Goal: Navigation & Orientation: Go to known website

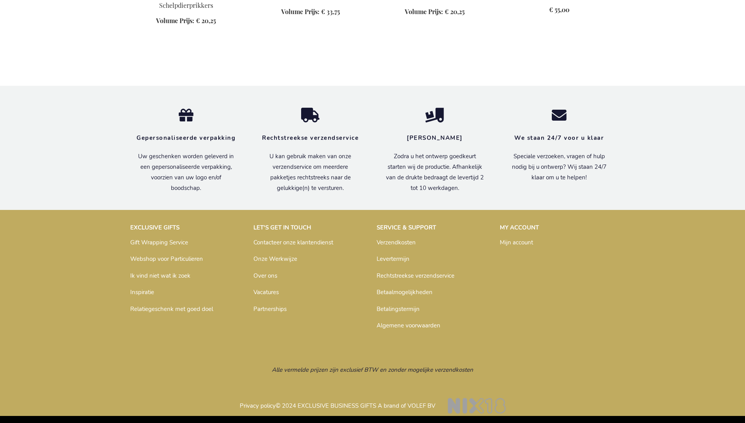
scroll to position [665, 0]
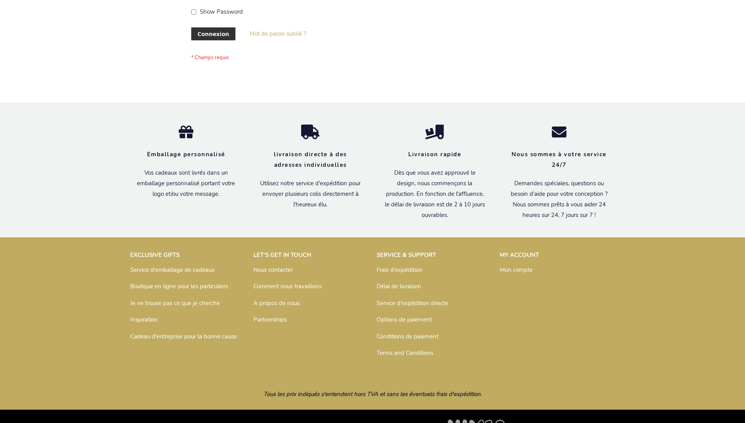
scroll to position [270, 0]
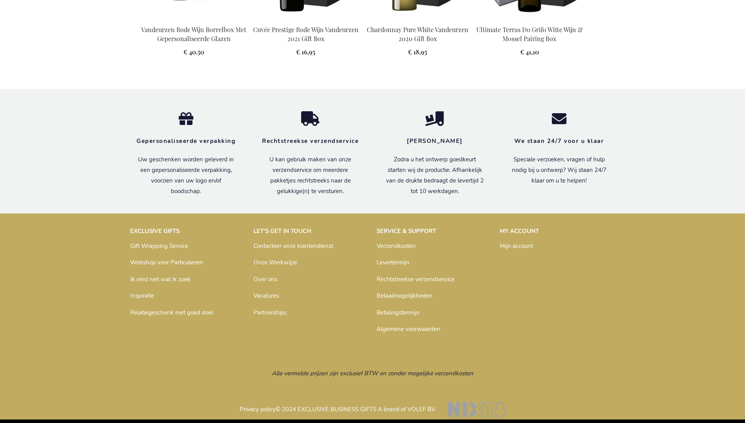
scroll to position [1045, 0]
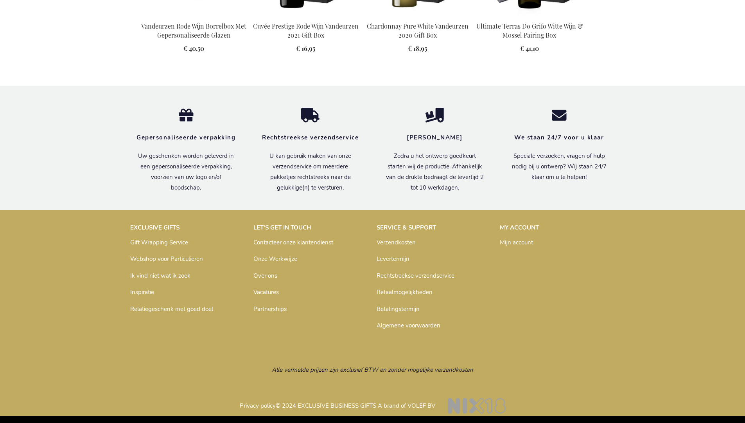
scroll to position [1045, 0]
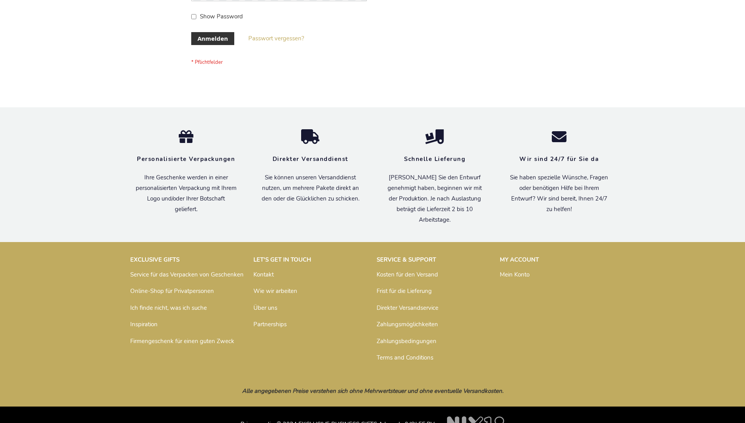
scroll to position [262, 0]
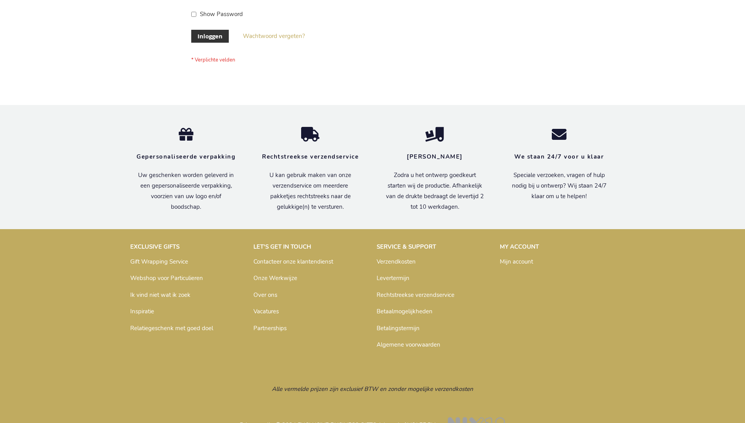
scroll to position [266, 0]
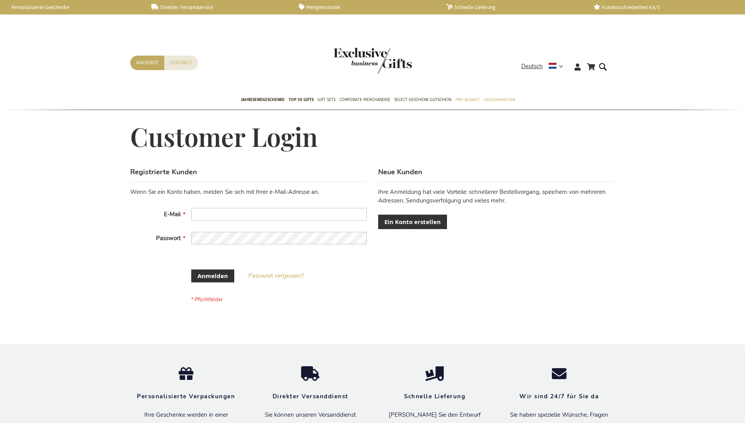
scroll to position [256, 0]
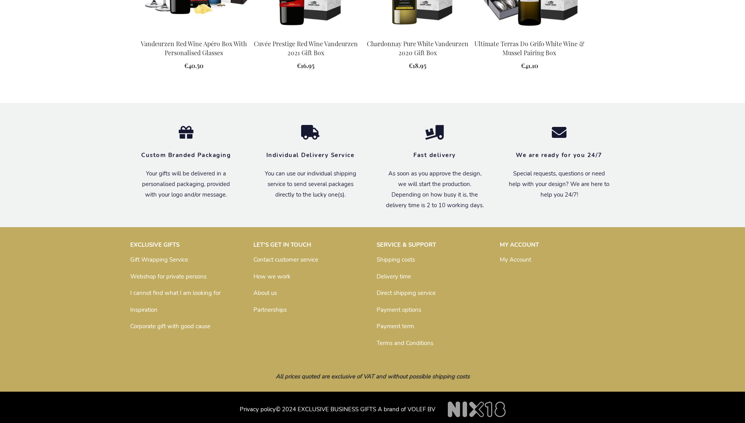
scroll to position [1022, 0]
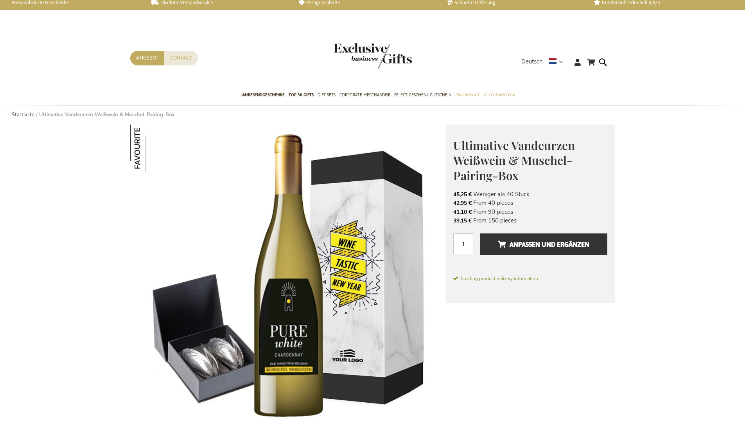
scroll to position [123, 0]
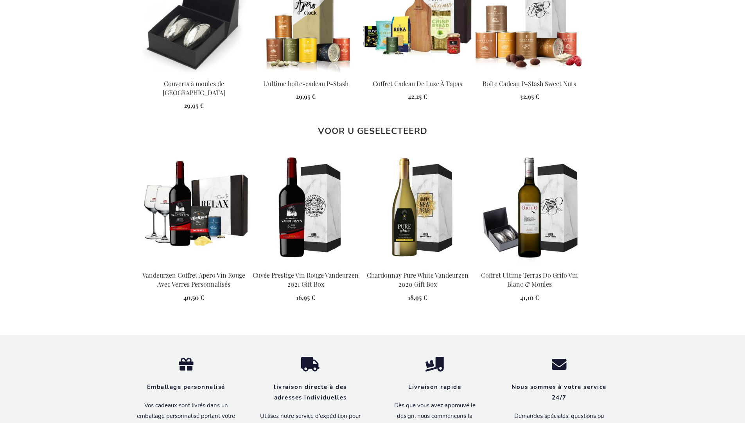
scroll to position [1058, 0]
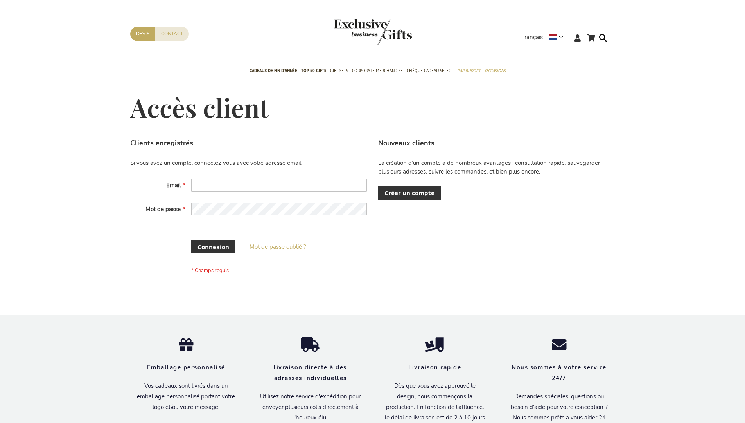
scroll to position [264, 0]
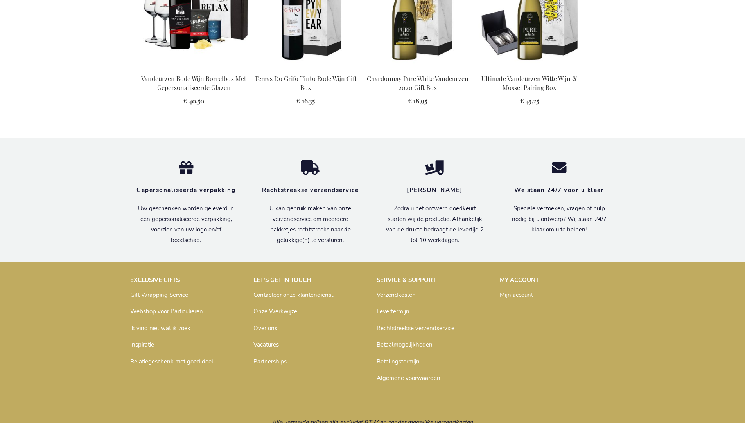
scroll to position [953, 0]
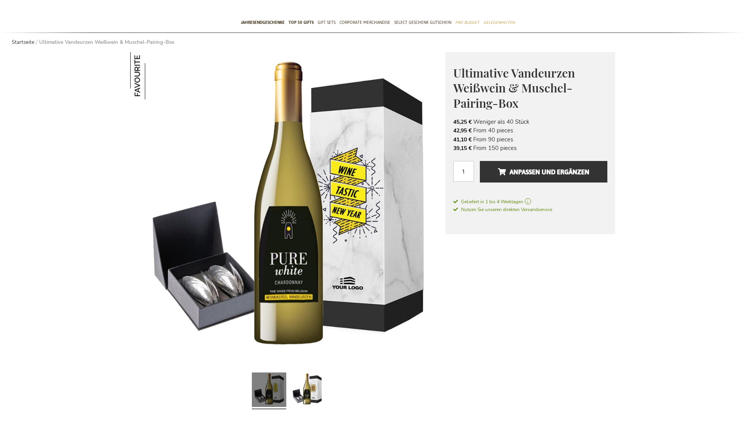
scroll to position [1041, 0]
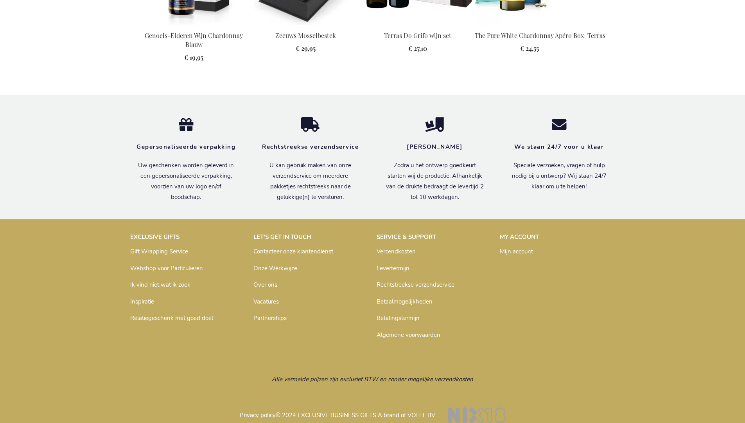
scroll to position [1045, 0]
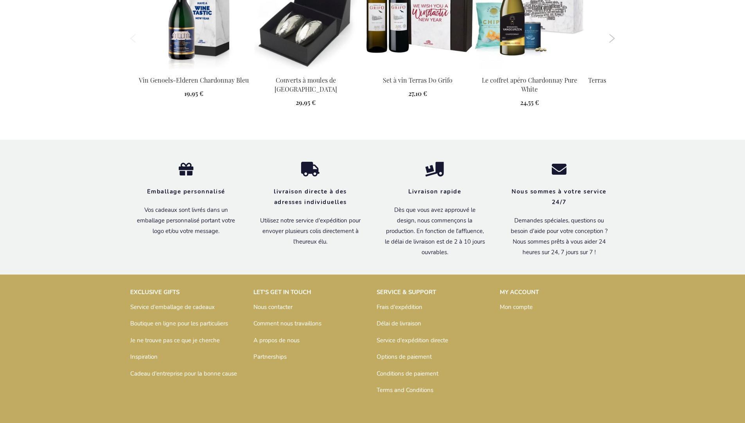
scroll to position [1058, 0]
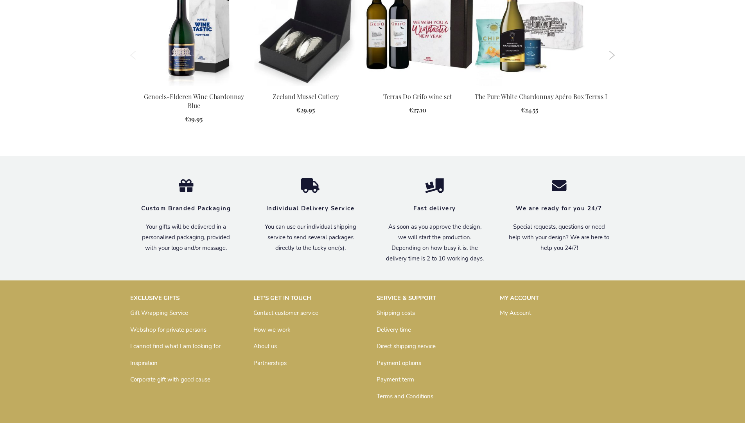
scroll to position [1022, 0]
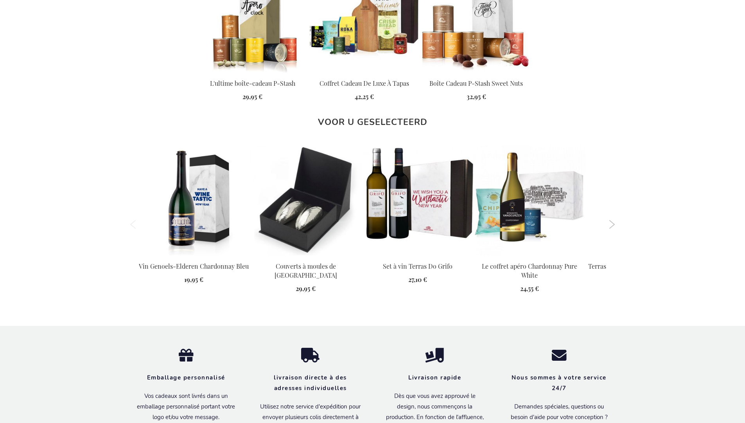
scroll to position [1058, 0]
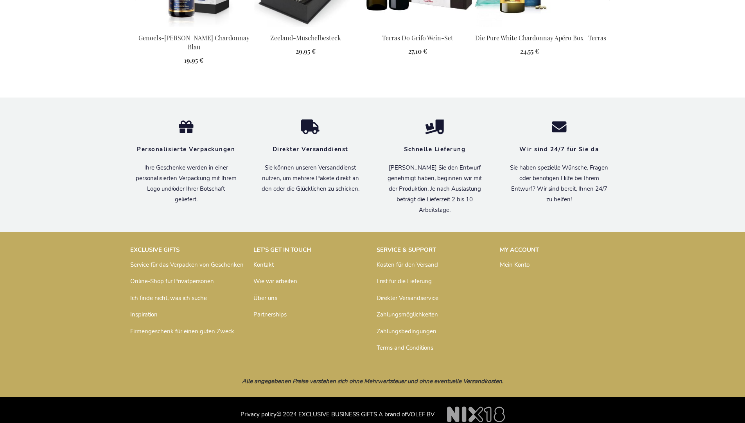
scroll to position [1050, 0]
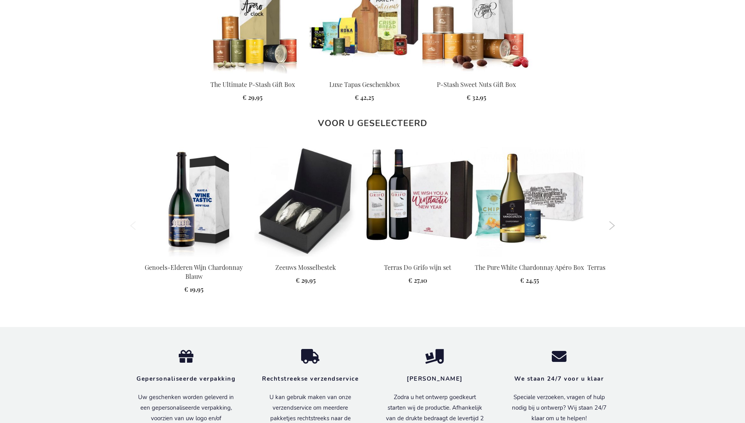
scroll to position [1045, 0]
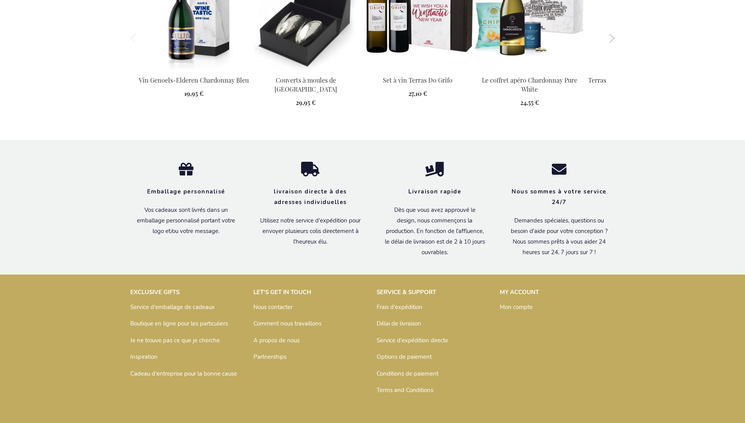
scroll to position [1058, 0]
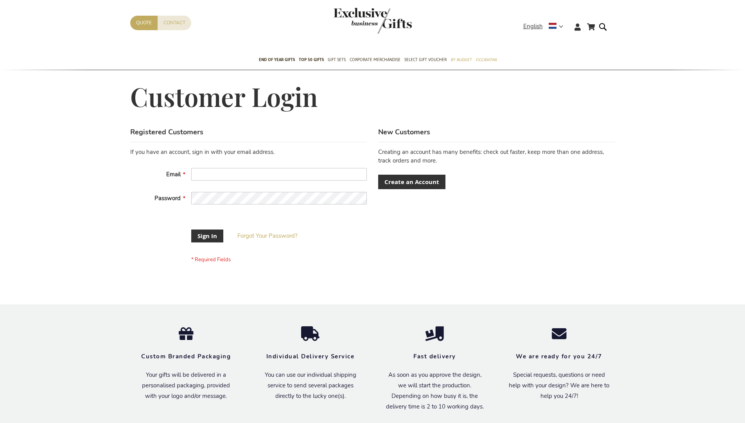
scroll to position [245, 0]
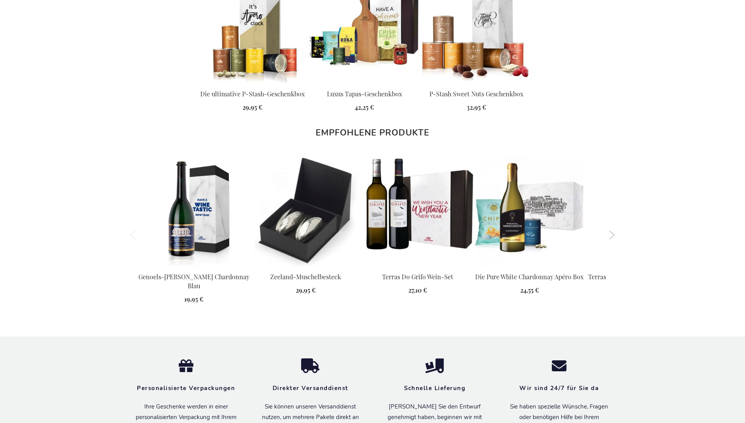
scroll to position [1050, 0]
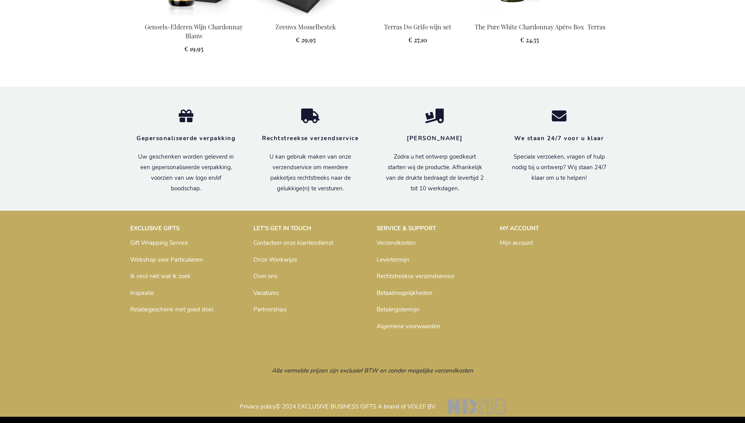
scroll to position [1041, 0]
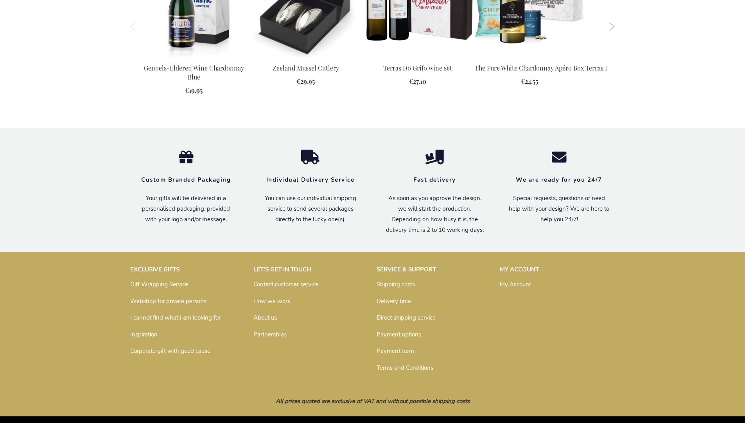
scroll to position [1022, 0]
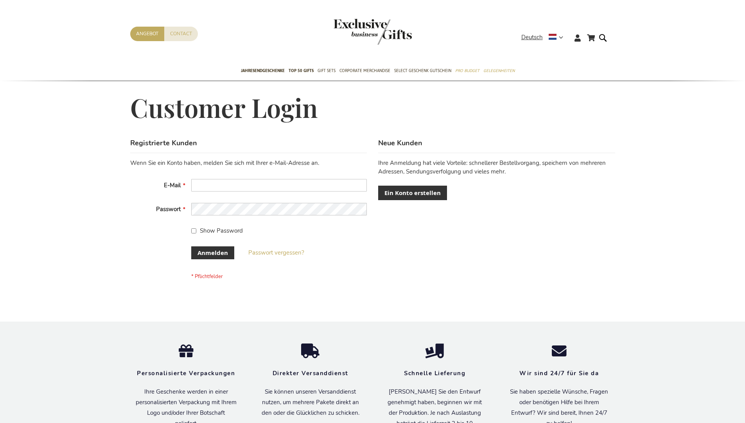
scroll to position [149, 0]
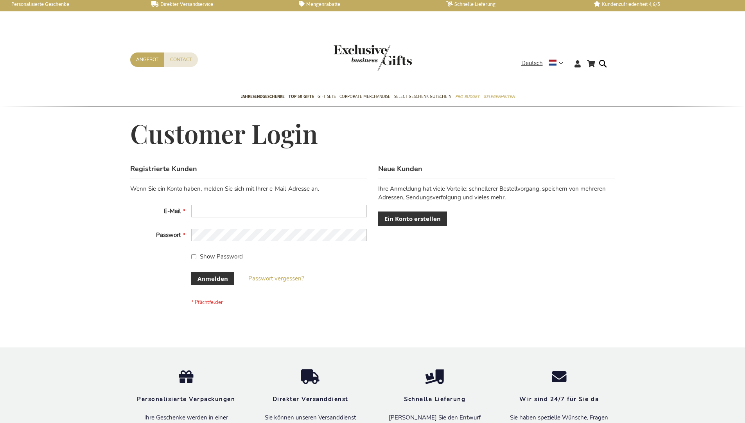
scroll to position [256, 0]
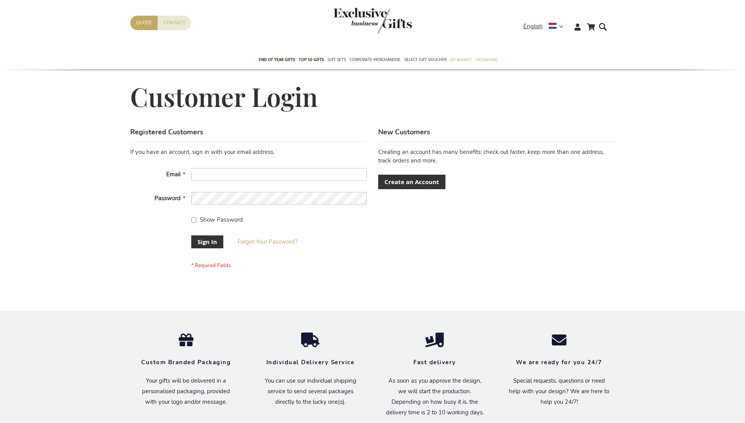
scroll to position [245, 0]
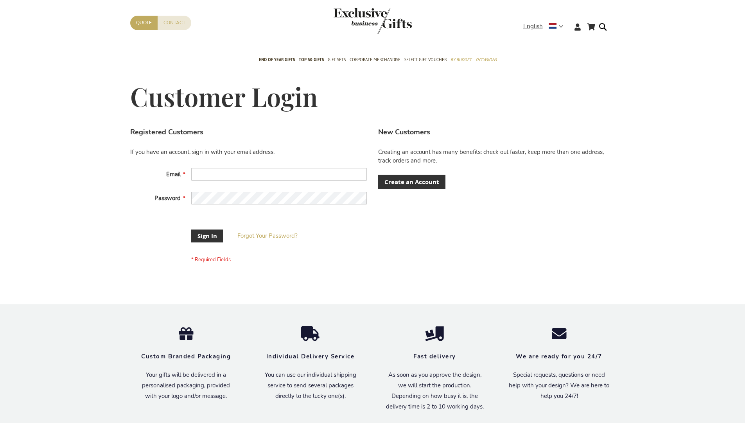
scroll to position [245, 0]
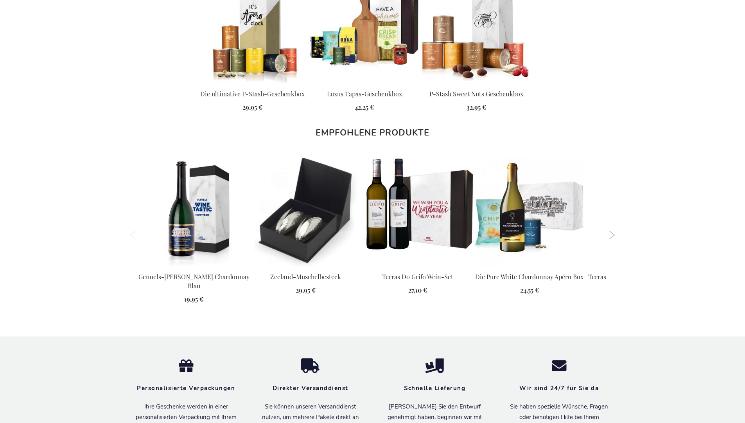
scroll to position [1050, 0]
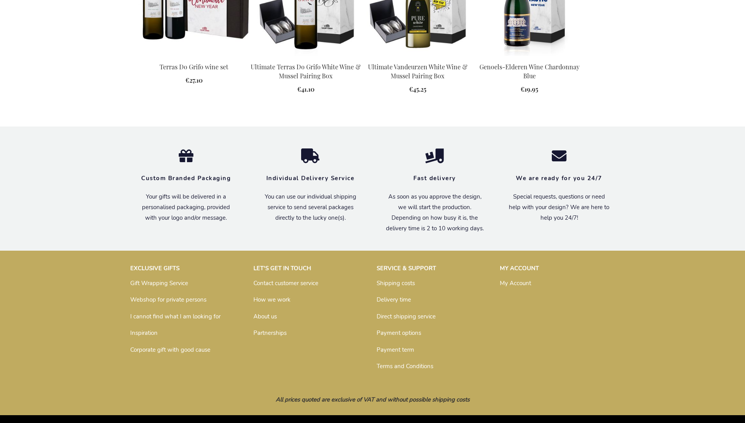
scroll to position [984, 0]
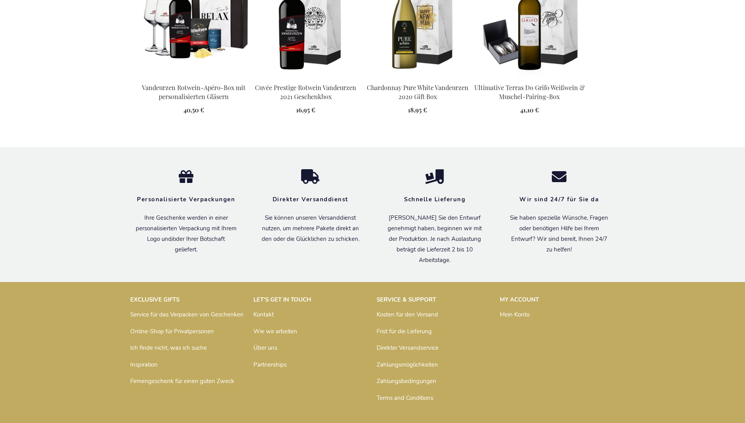
scroll to position [1050, 0]
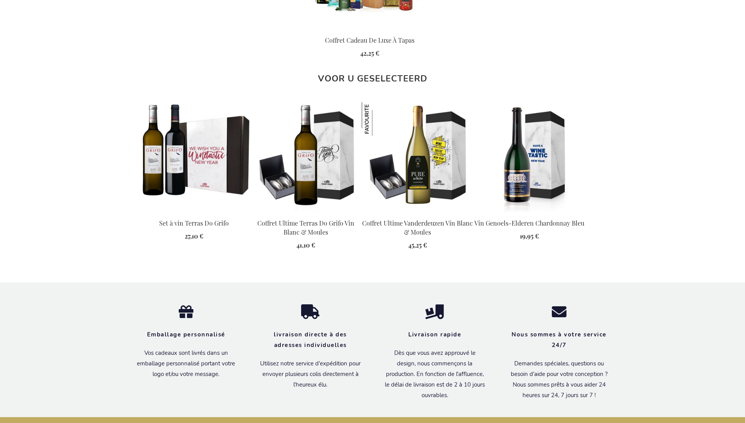
scroll to position [1011, 0]
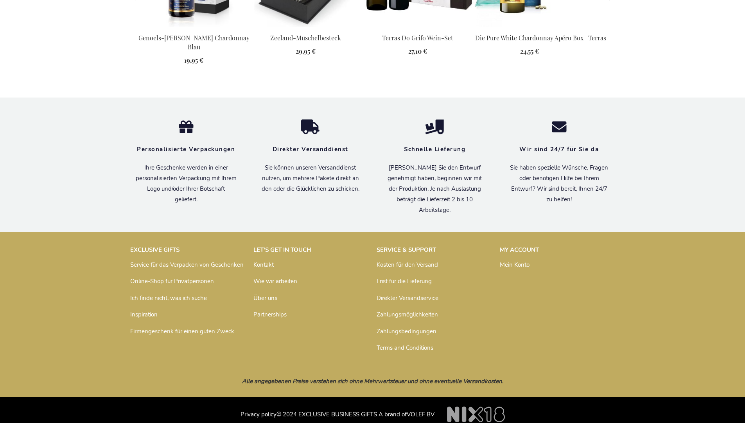
scroll to position [1050, 0]
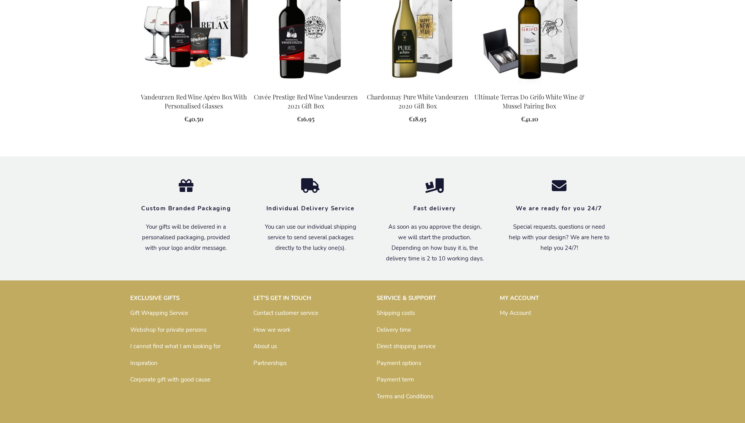
scroll to position [1022, 0]
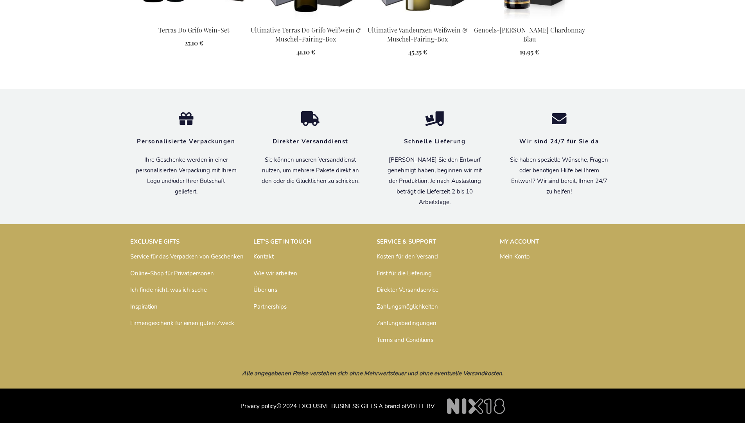
scroll to position [1003, 0]
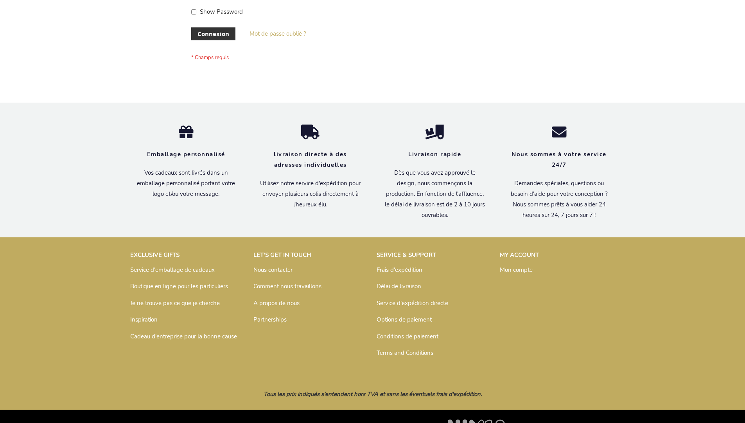
scroll to position [270, 0]
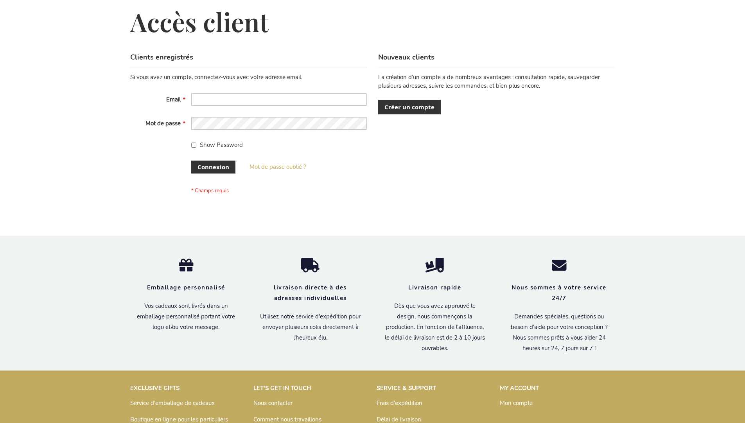
scroll to position [264, 0]
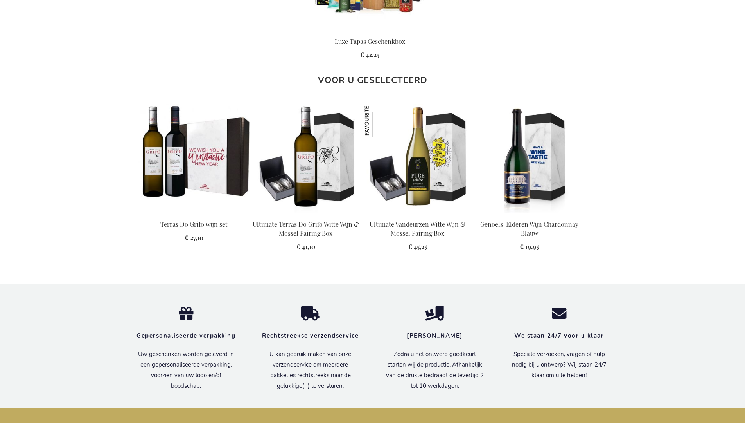
scroll to position [998, 0]
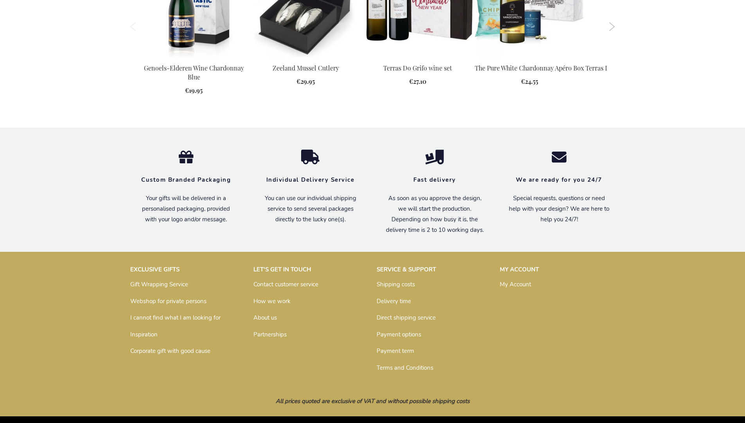
scroll to position [1022, 0]
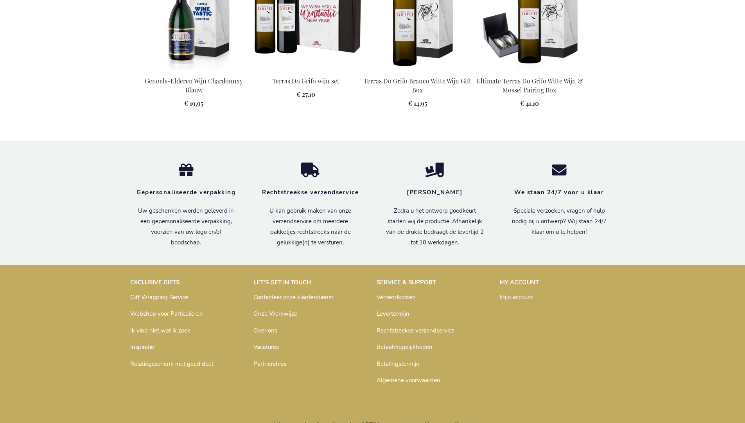
scroll to position [998, 0]
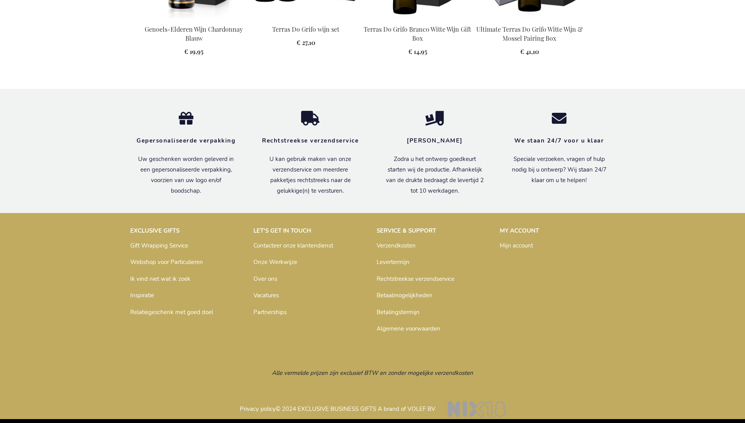
scroll to position [998, 0]
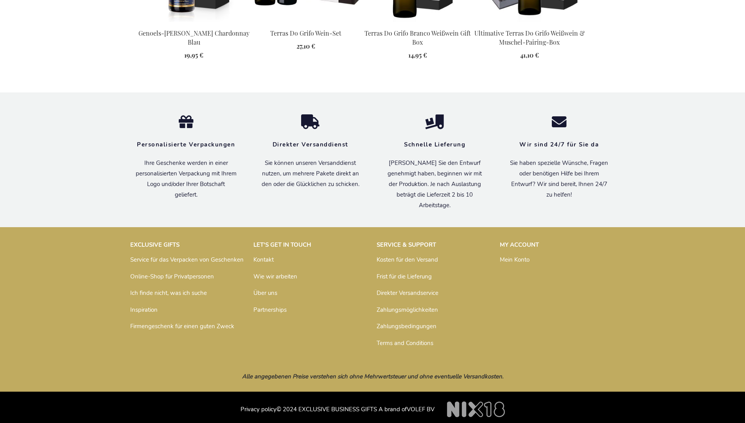
scroll to position [1003, 0]
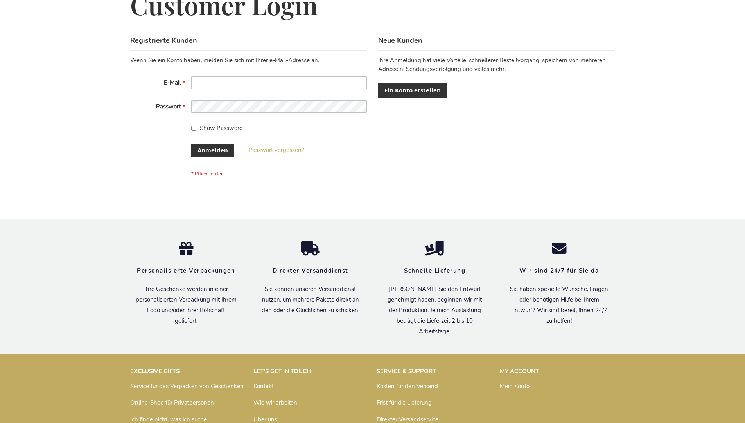
scroll to position [256, 0]
